Goal: Transaction & Acquisition: Subscribe to service/newsletter

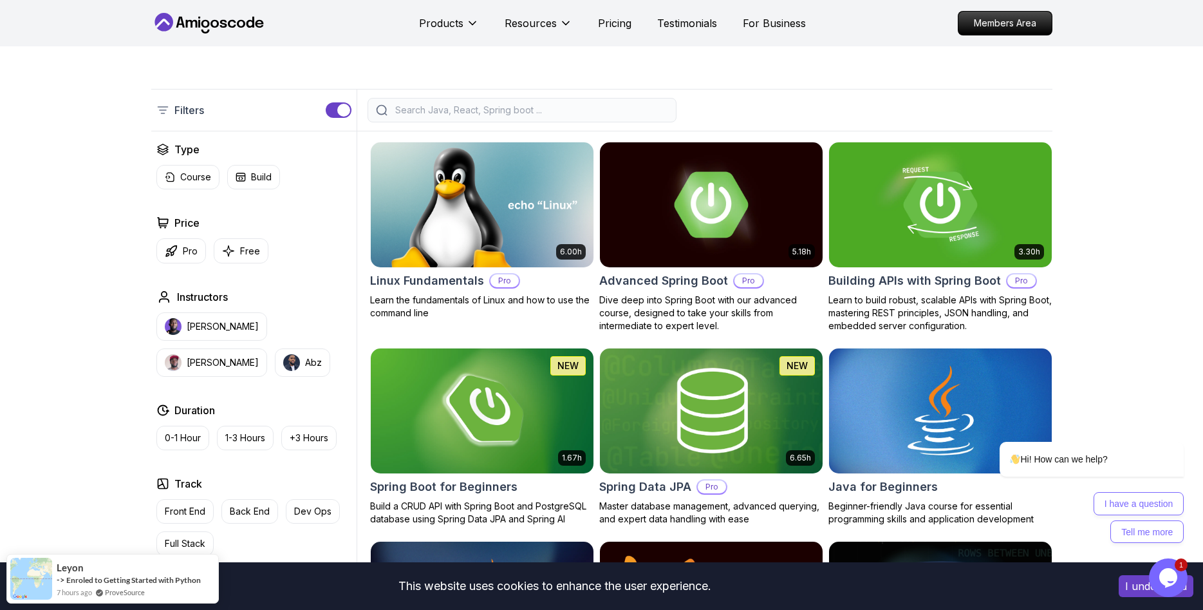
click at [1125, 582] on button "I understand" at bounding box center [1156, 586] width 75 height 22
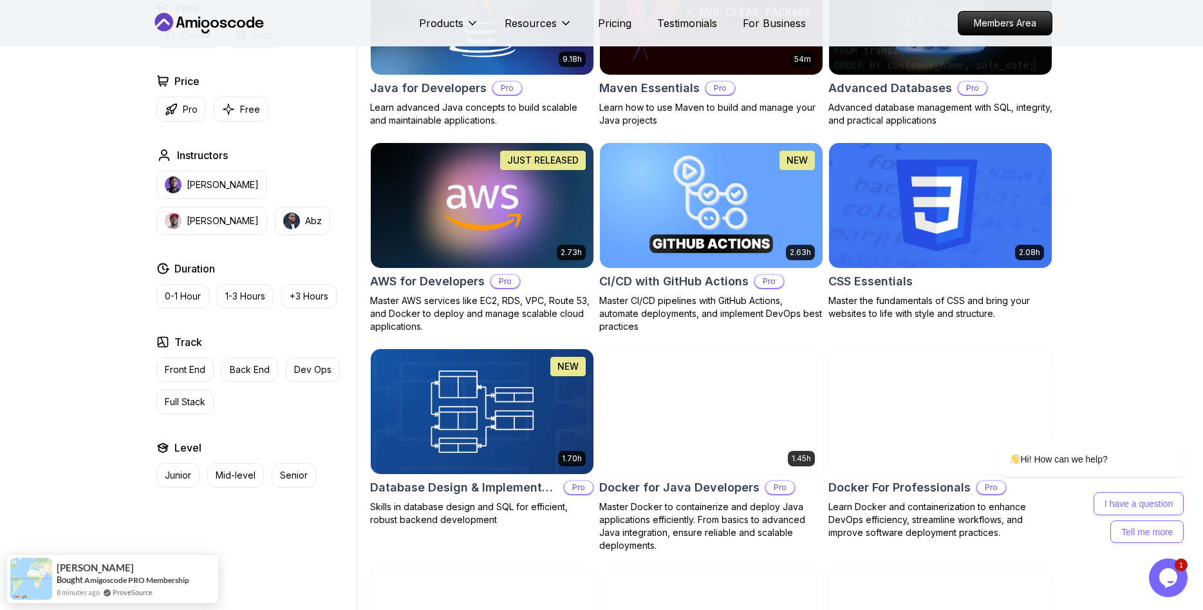
scroll to position [919, 0]
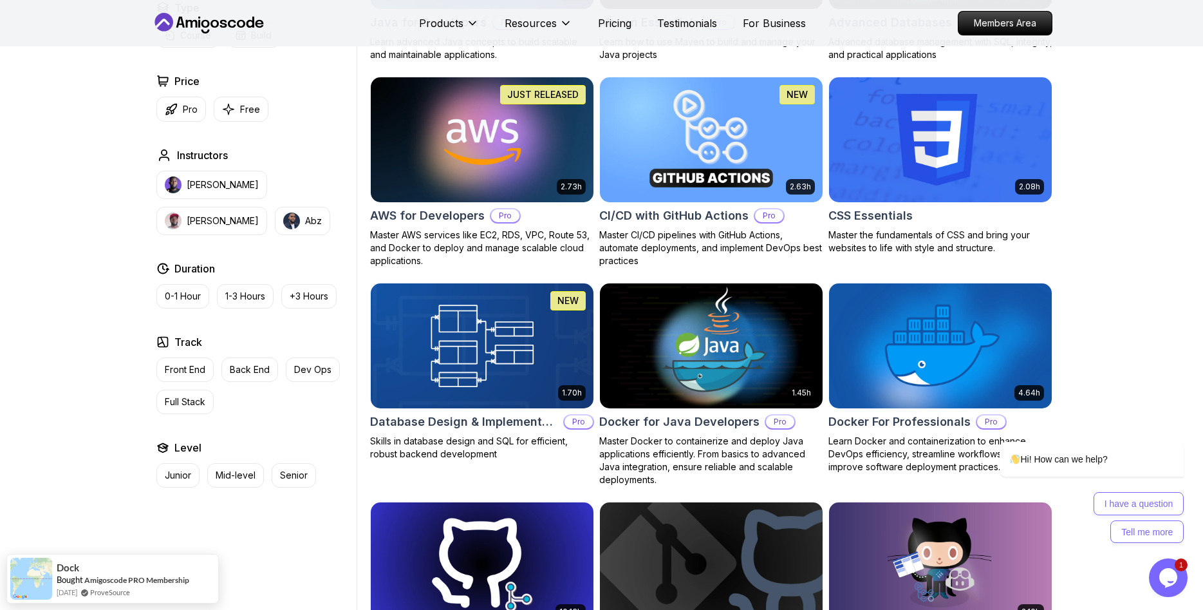
click at [681, 418] on h2 "Docker for Java Developers" at bounding box center [679, 422] width 160 height 18
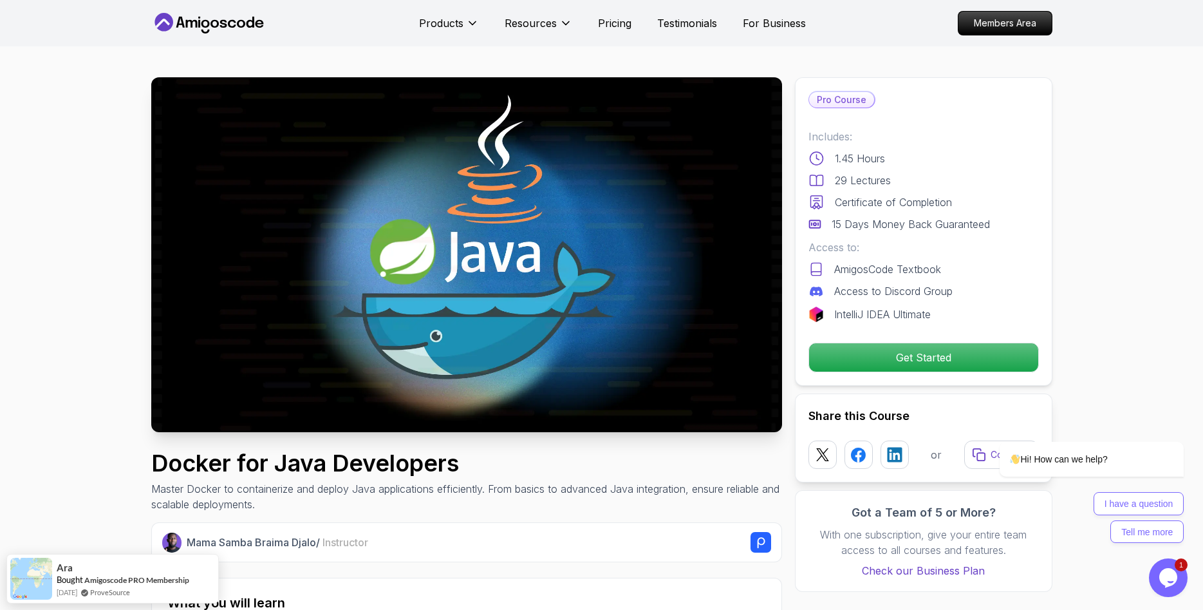
click at [840, 376] on div "Pro Course Includes: 1.45 Hours 29 Lectures Certificate of Completion 15 Days M…" at bounding box center [924, 231] width 258 height 308
click at [842, 366] on p "Get Started" at bounding box center [923, 357] width 218 height 27
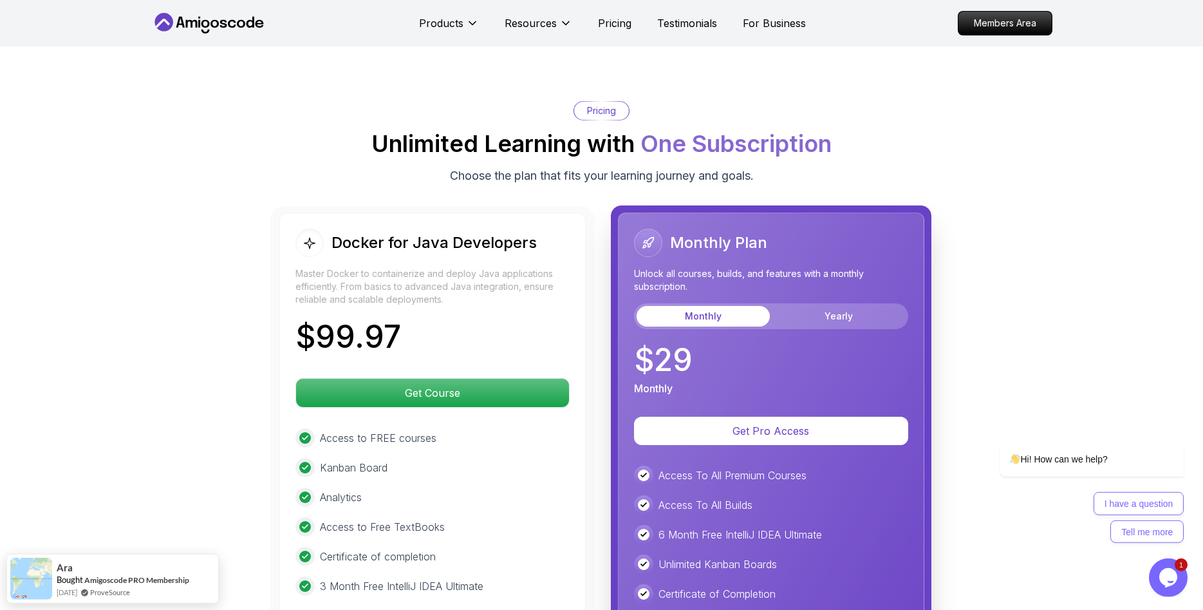
scroll to position [2544, 0]
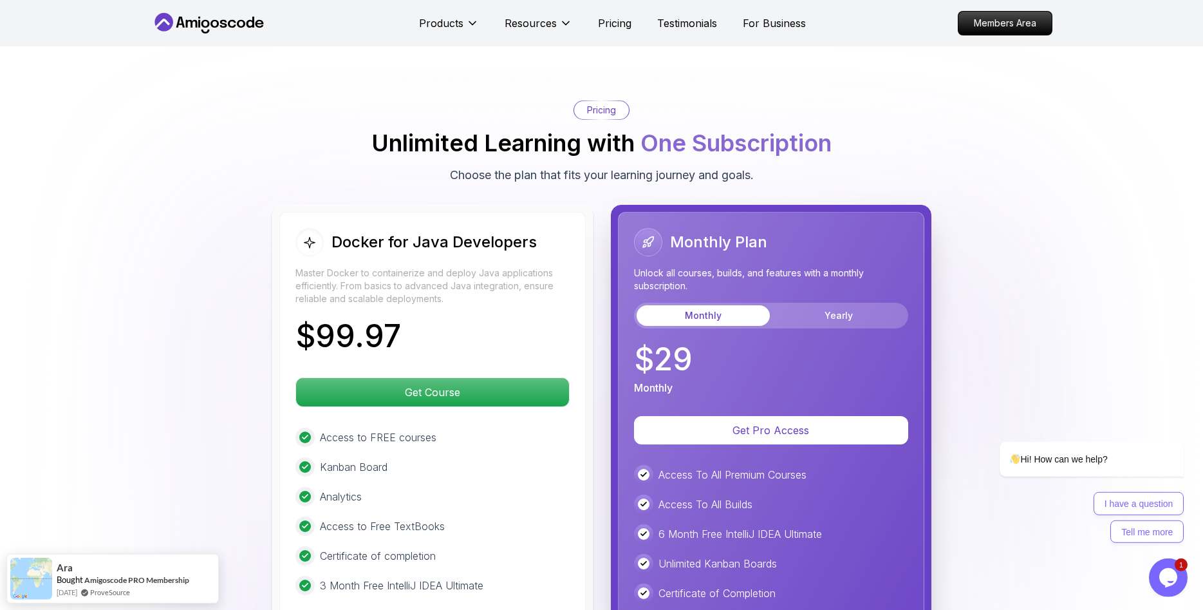
click at [151, 333] on img at bounding box center [601, 427] width 1203 height 818
click at [138, 350] on img at bounding box center [601, 427] width 1203 height 818
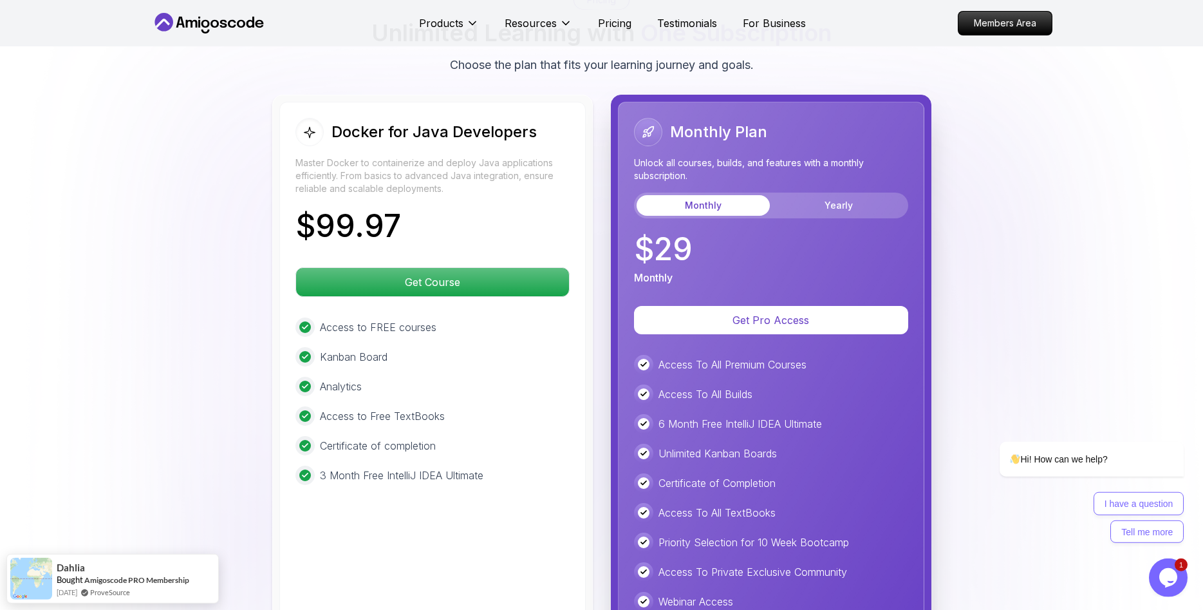
scroll to position [2675, 0]
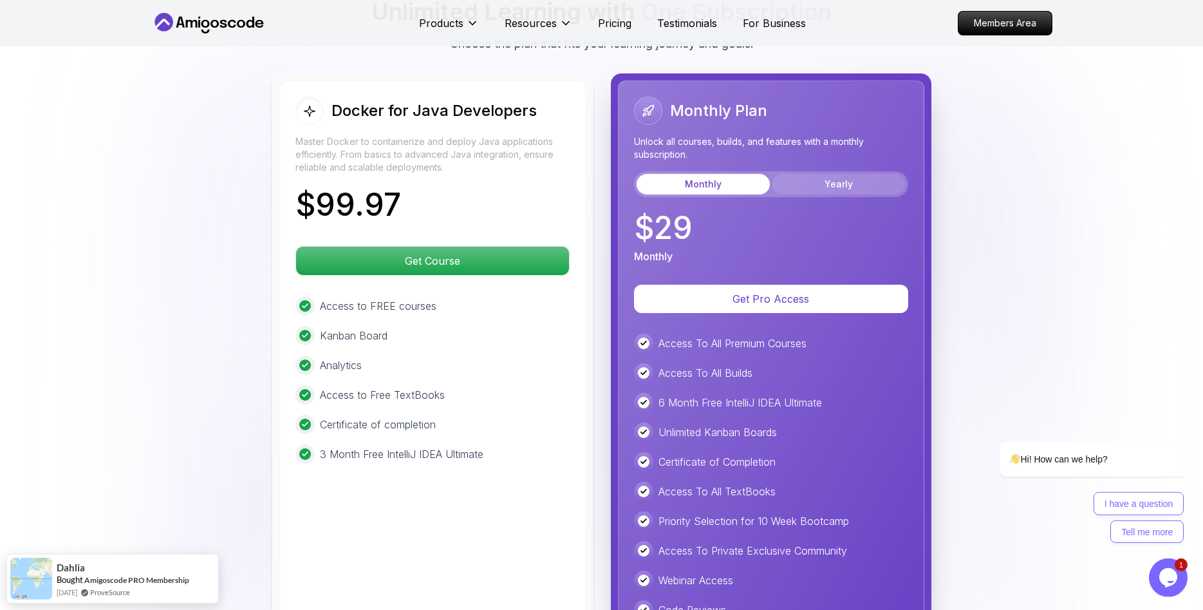
click at [840, 174] on button "Yearly" at bounding box center [839, 184] width 133 height 21
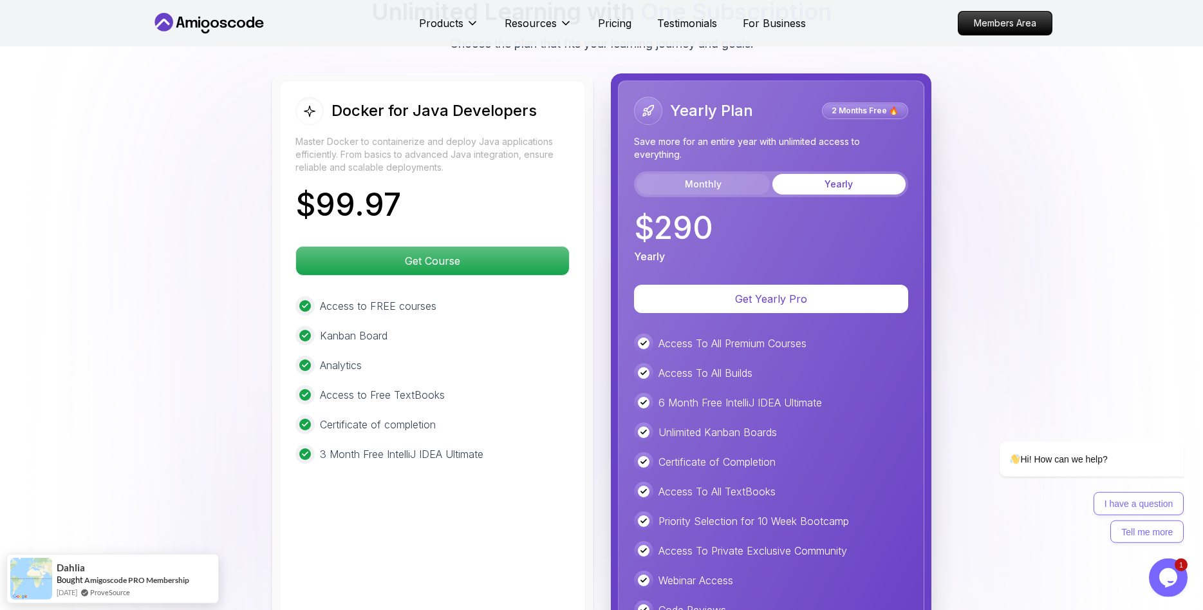
click at [738, 174] on button "Monthly" at bounding box center [703, 184] width 133 height 21
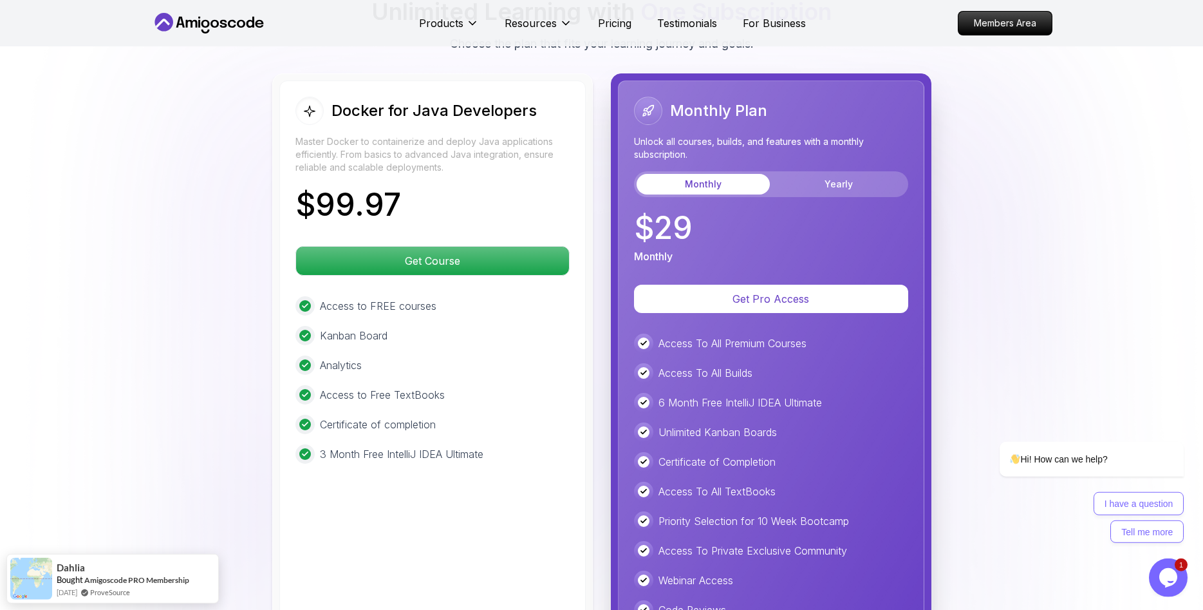
click at [735, 191] on div "Monthly Plan Unlock all courses, builds, and features with a monthly subscripti…" at bounding box center [771, 180] width 274 height 167
click at [729, 221] on div "$ 29 Monthly" at bounding box center [771, 238] width 274 height 52
click at [767, 212] on div "$ 29 Monthly" at bounding box center [771, 238] width 274 height 52
click at [764, 227] on div "$ 29 Monthly" at bounding box center [771, 238] width 274 height 52
drag, startPoint x: 785, startPoint y: 217, endPoint x: 793, endPoint y: 209, distance: 11.4
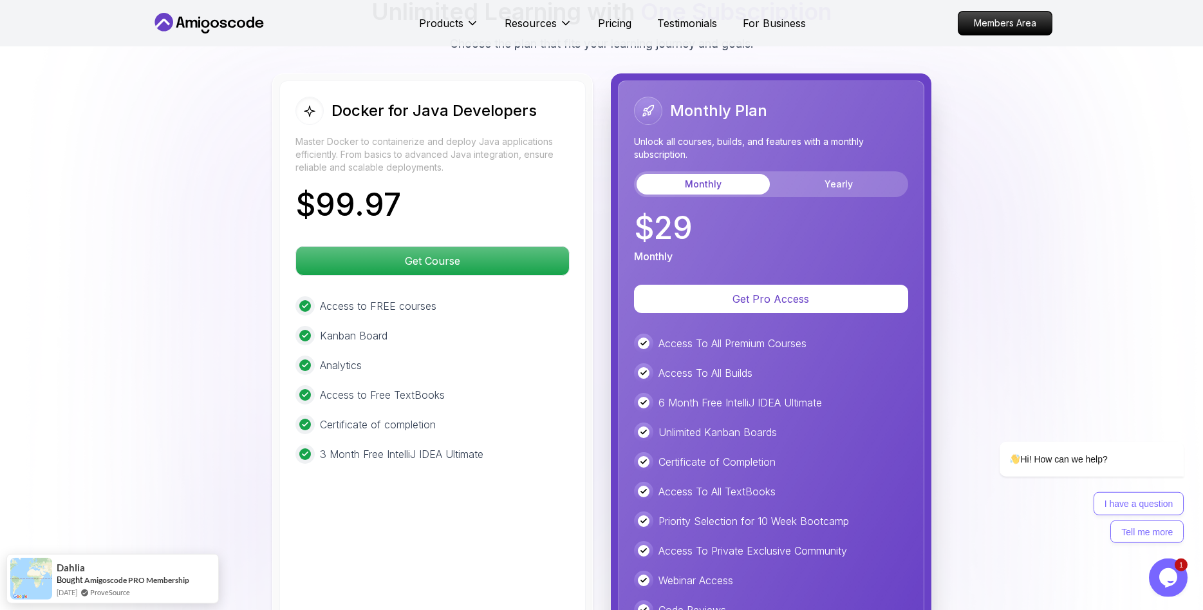
click at [785, 217] on div "$ 29 Monthly" at bounding box center [771, 238] width 274 height 52
click at [793, 212] on div "$ 29 Monthly" at bounding box center [771, 238] width 274 height 52
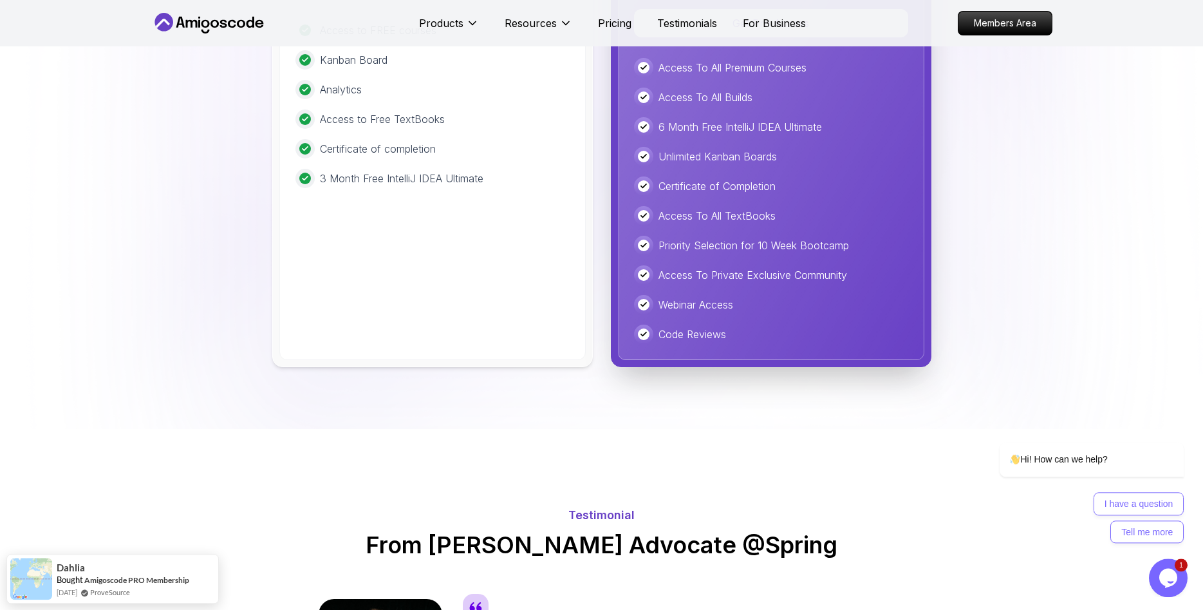
scroll to position [3069, 0]
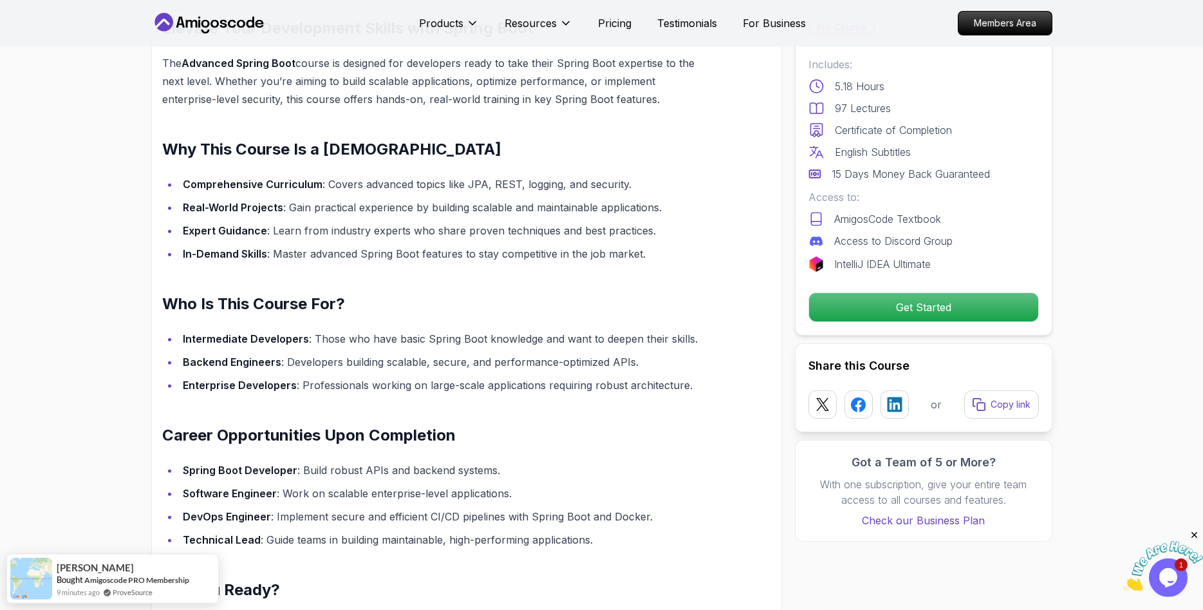
scroll to position [1051, 0]
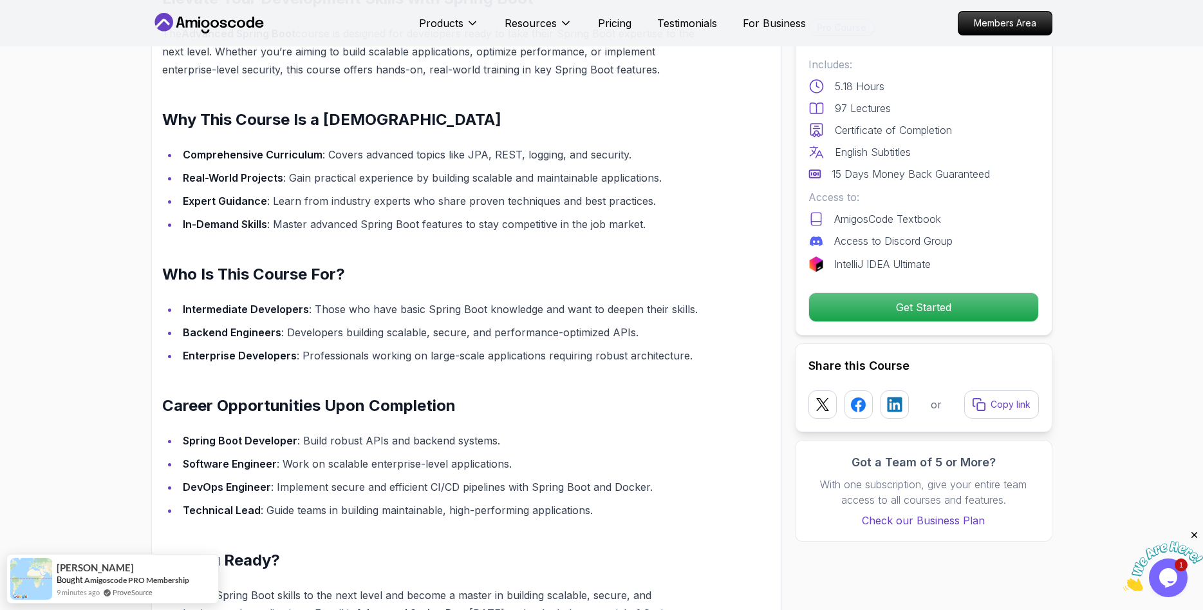
click at [639, 264] on h2 "Who Is This Course For?" at bounding box center [436, 274] width 548 height 21
click at [45, 375] on section "Advanced Spring Boot Dive deep into Spring Boot with our advanced course, desig…" at bounding box center [601, 348] width 1203 height 2705
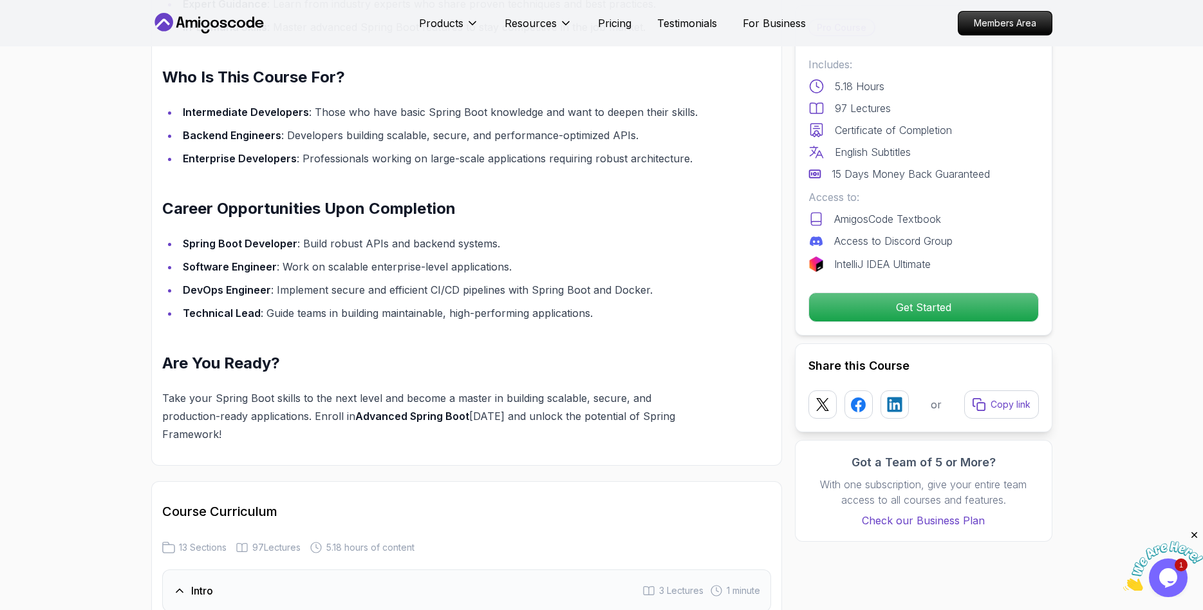
click at [1194, 535] on icon "Close" at bounding box center [1195, 535] width 12 height 12
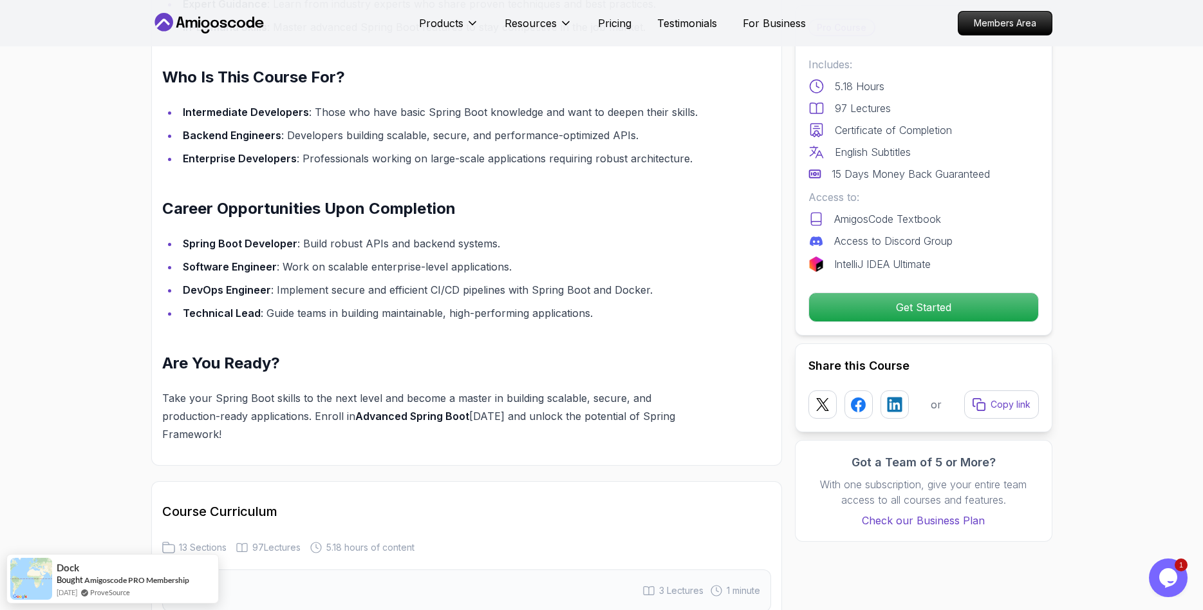
click at [129, 440] on section "Advanced Spring Boot Dive deep into Spring Boot with our advanced course, desig…" at bounding box center [601, 151] width 1203 height 2705
click at [912, 319] on p "Get Started" at bounding box center [923, 307] width 218 height 27
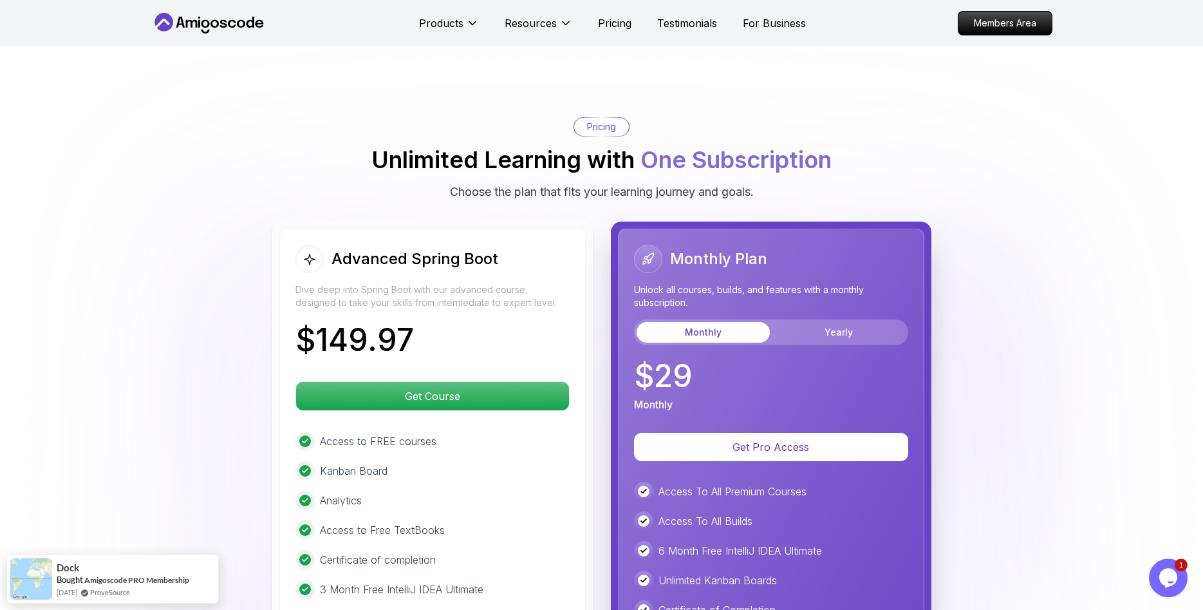
scroll to position [2718, 0]
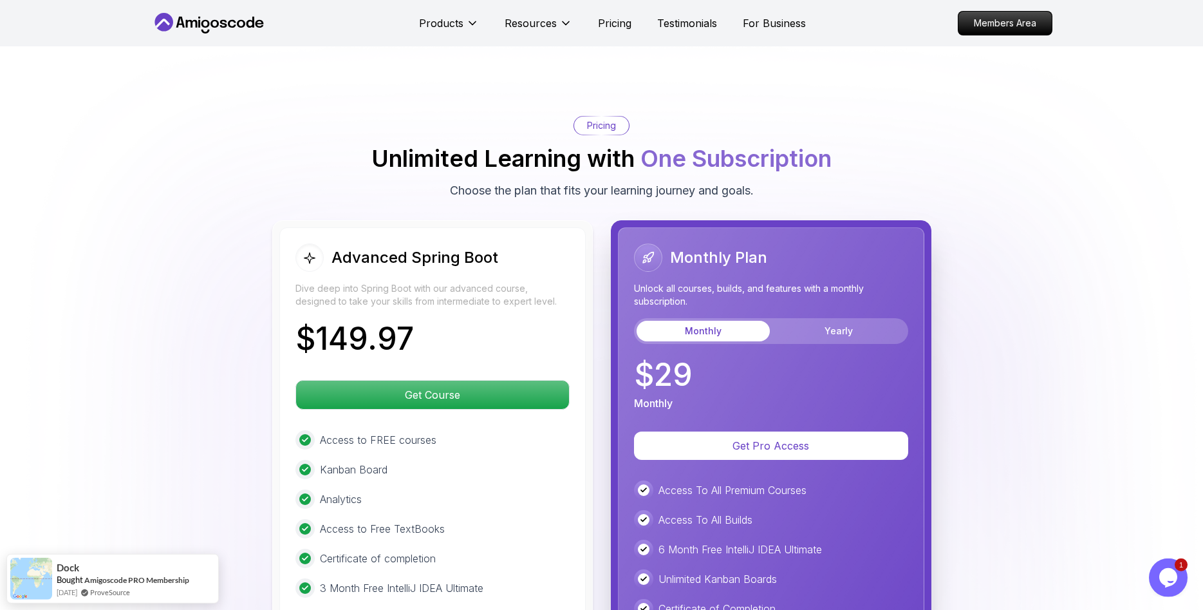
click at [129, 319] on img at bounding box center [601, 442] width 1203 height 818
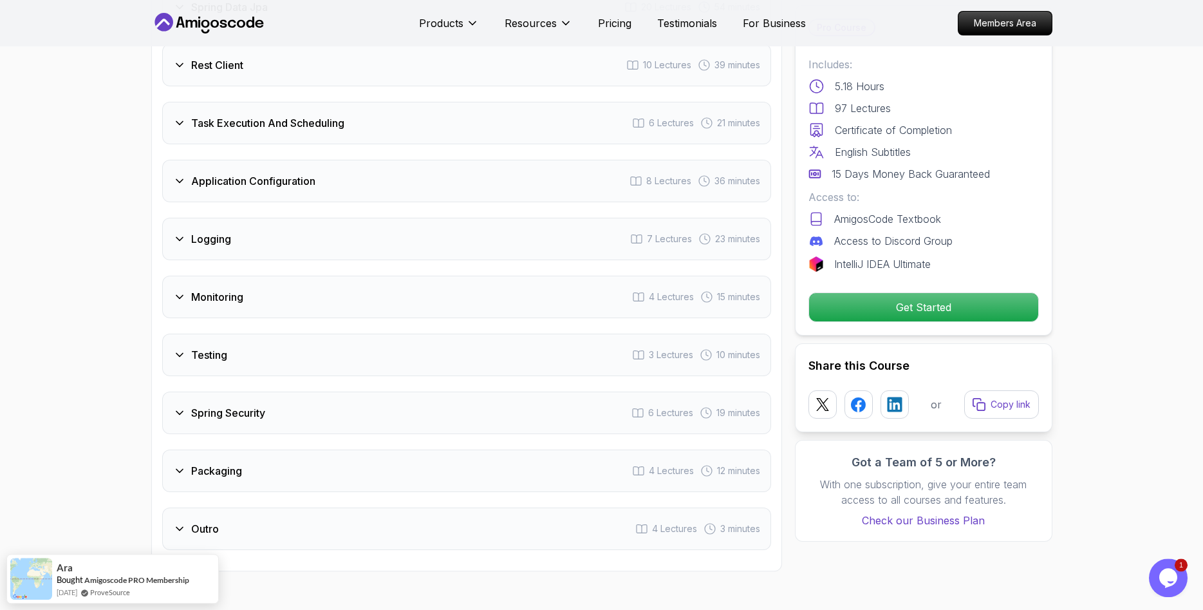
scroll to position [2061, 0]
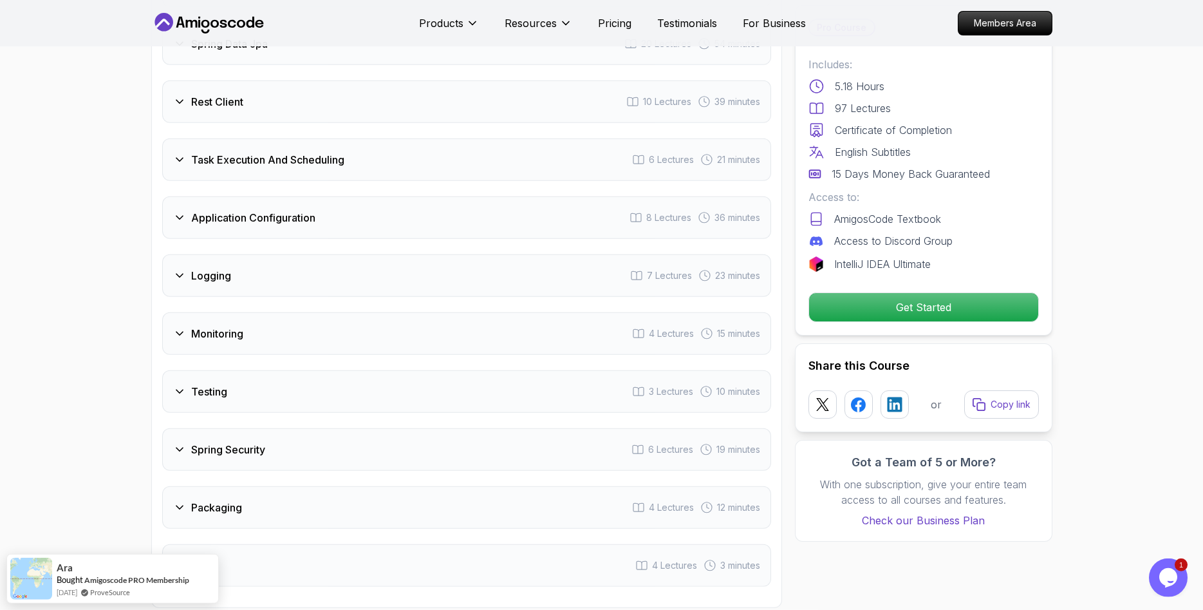
click at [211, 442] on h3 "Spring Security" at bounding box center [228, 449] width 74 height 15
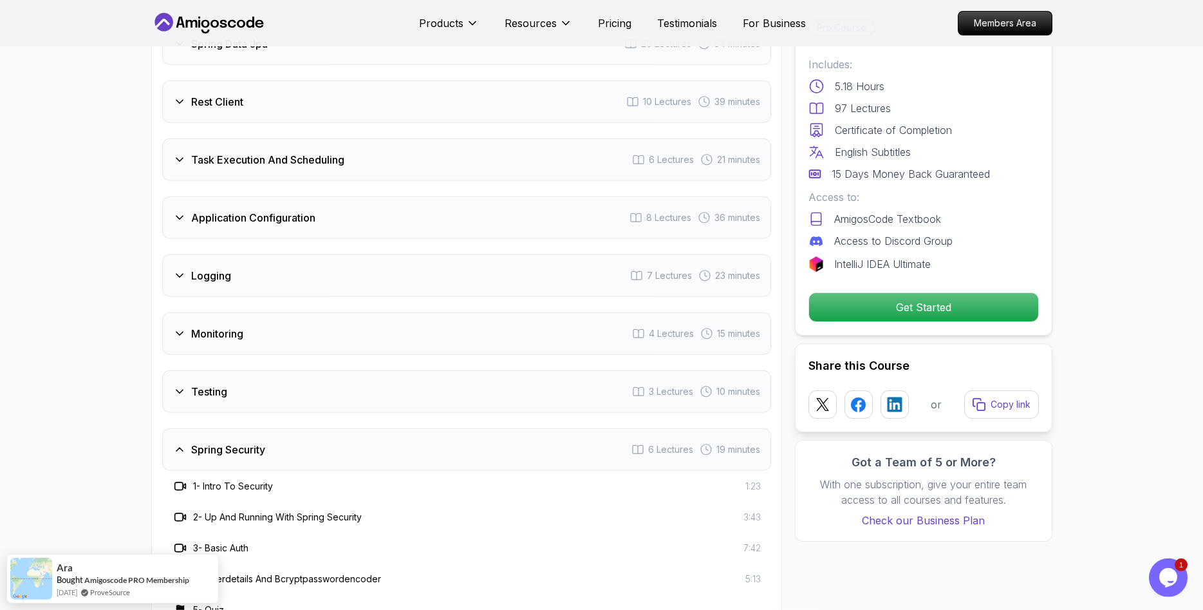
scroll to position [2099, 0]
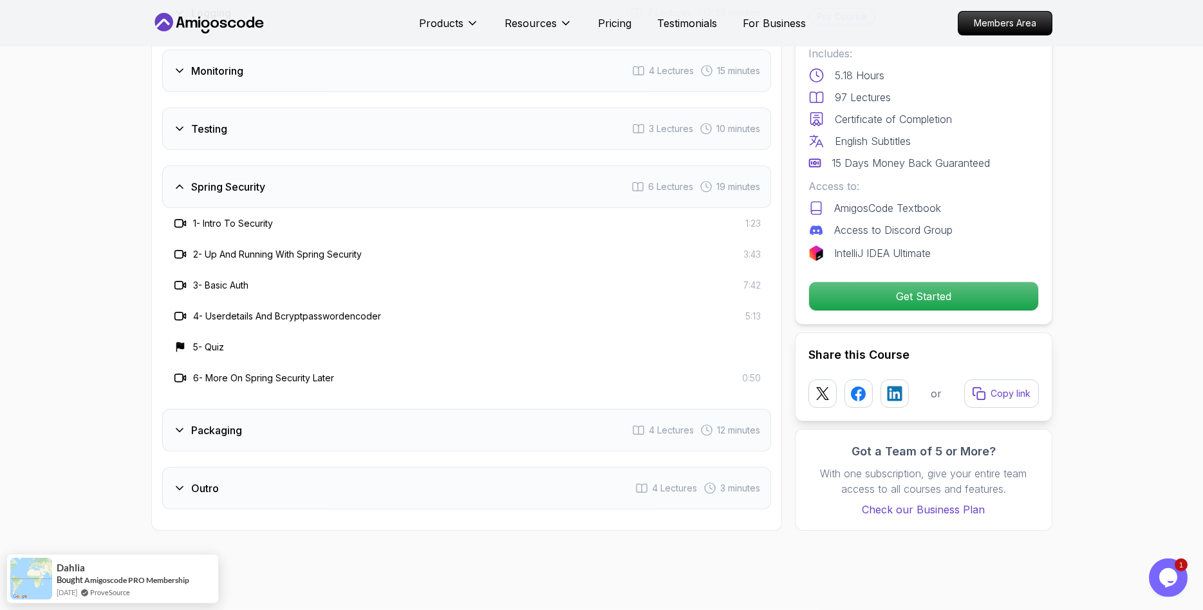
click at [182, 424] on icon at bounding box center [179, 430] width 13 height 13
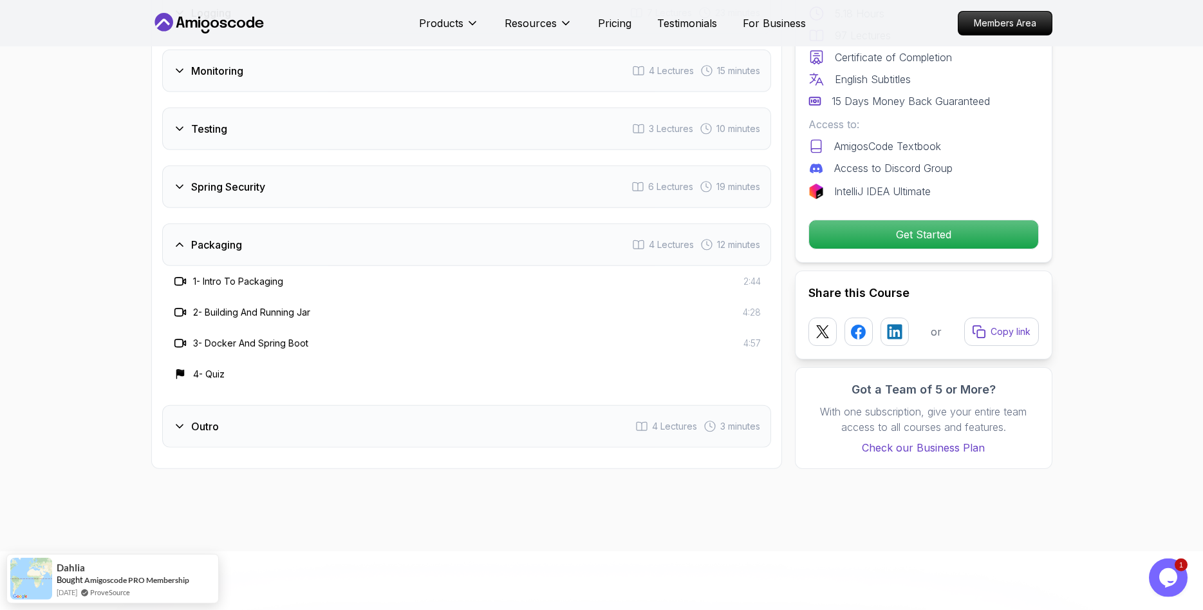
click at [182, 420] on icon at bounding box center [179, 426] width 13 height 13
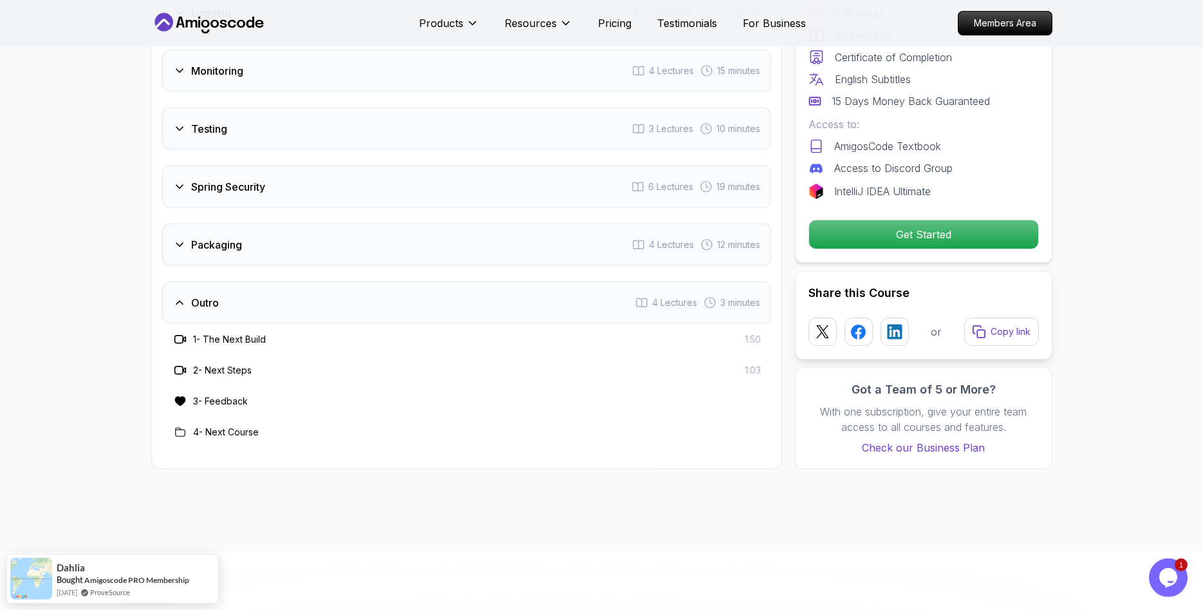
click at [194, 223] on div "Packaging 4 Lectures 12 minutes" at bounding box center [466, 244] width 609 height 42
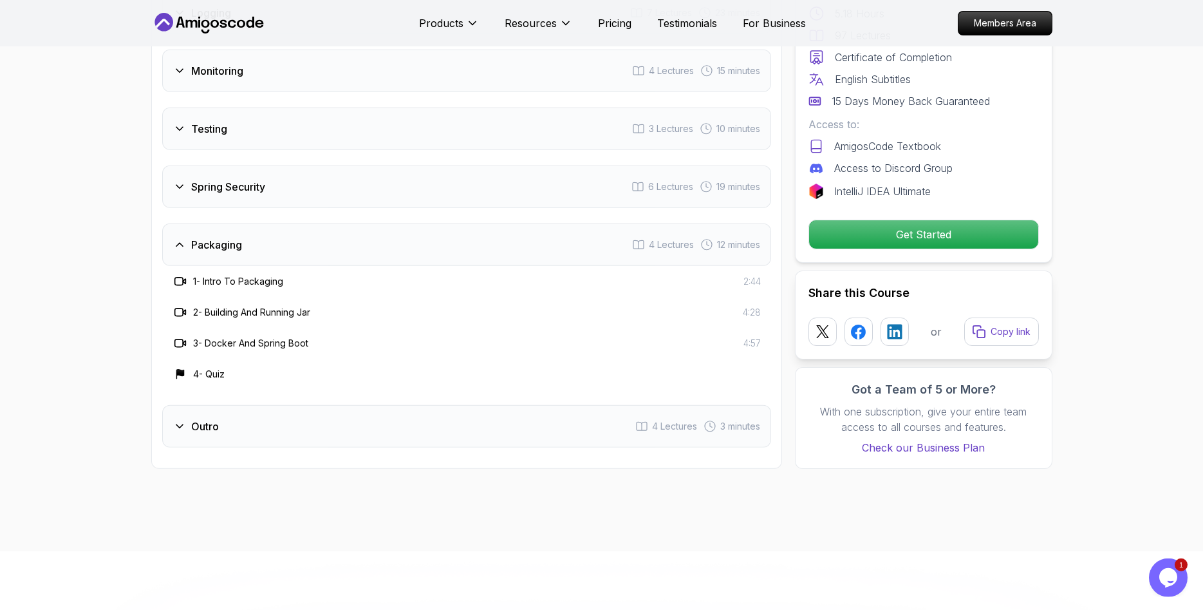
click at [194, 167] on div "Spring Security 6 Lectures 19 minutes" at bounding box center [466, 186] width 609 height 42
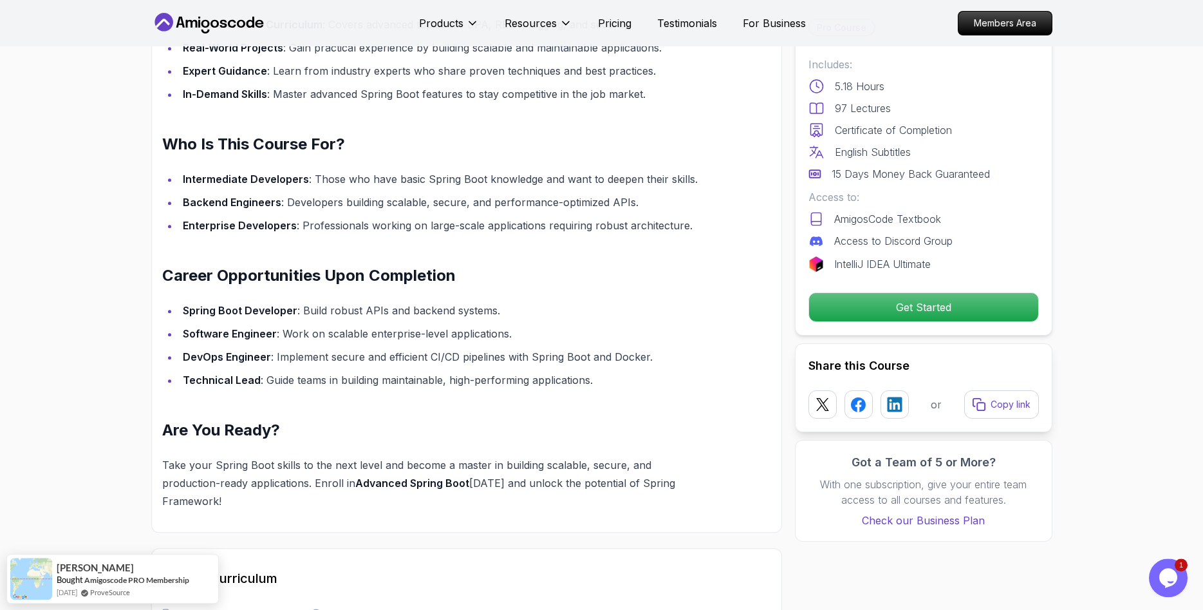
scroll to position [1180, 0]
